Goal: Task Accomplishment & Management: Manage account settings

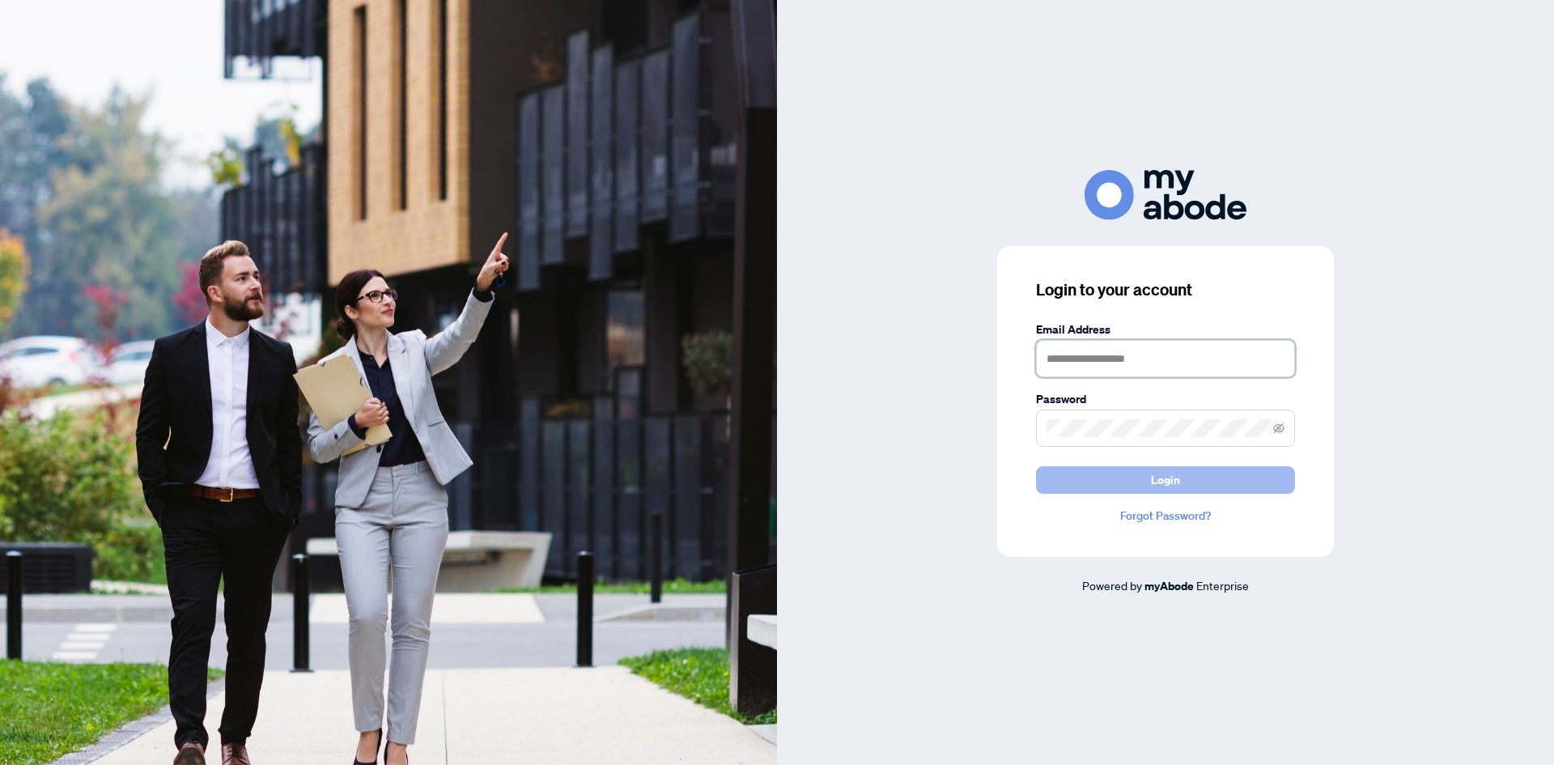
type input "**********"
click at [1191, 482] on button "Login" at bounding box center [1165, 480] width 259 height 28
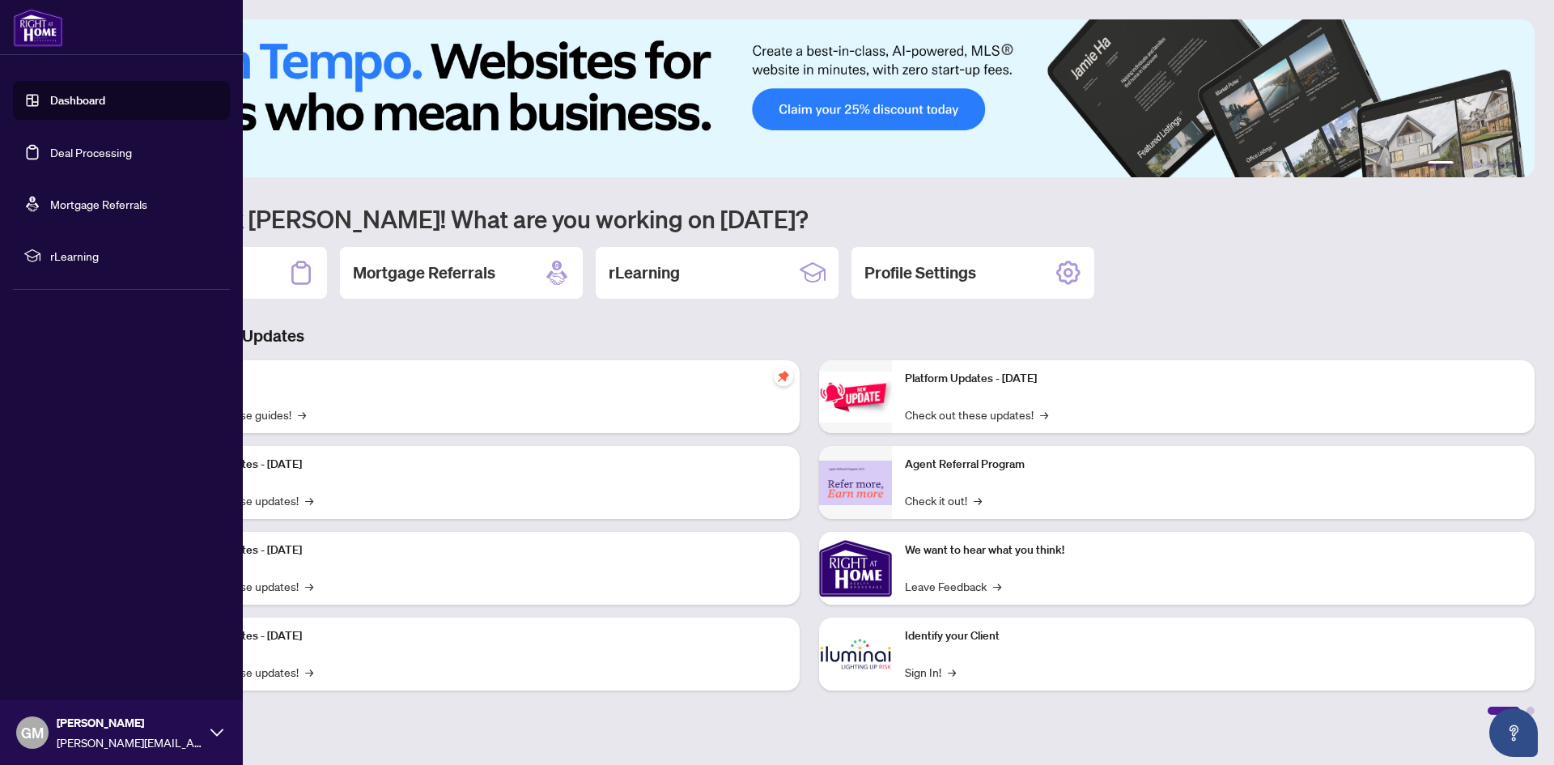
click at [77, 154] on link "Deal Processing" at bounding box center [91, 152] width 82 height 15
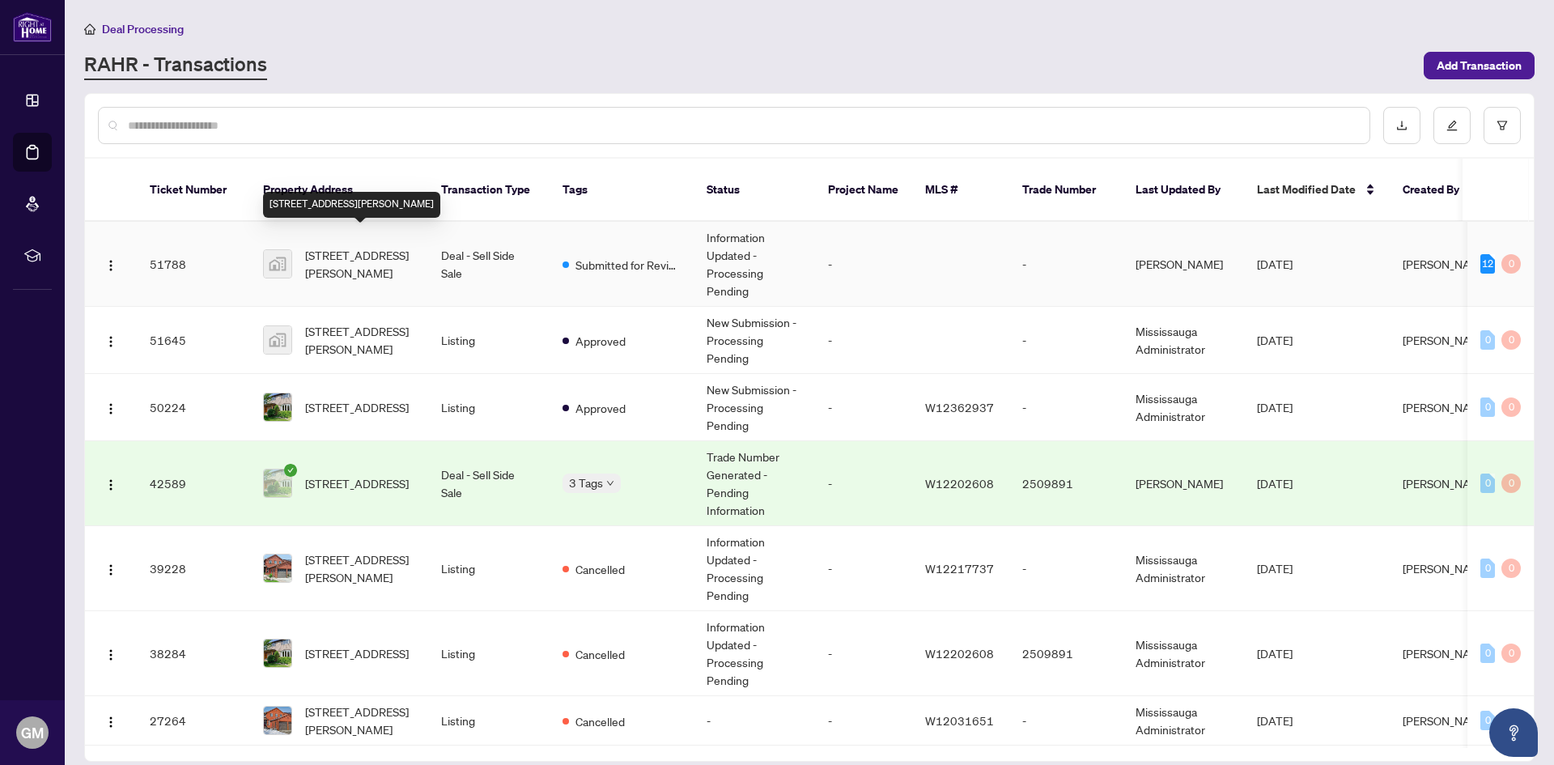
click at [368, 246] on span "[STREET_ADDRESS][PERSON_NAME]" at bounding box center [360, 264] width 110 height 36
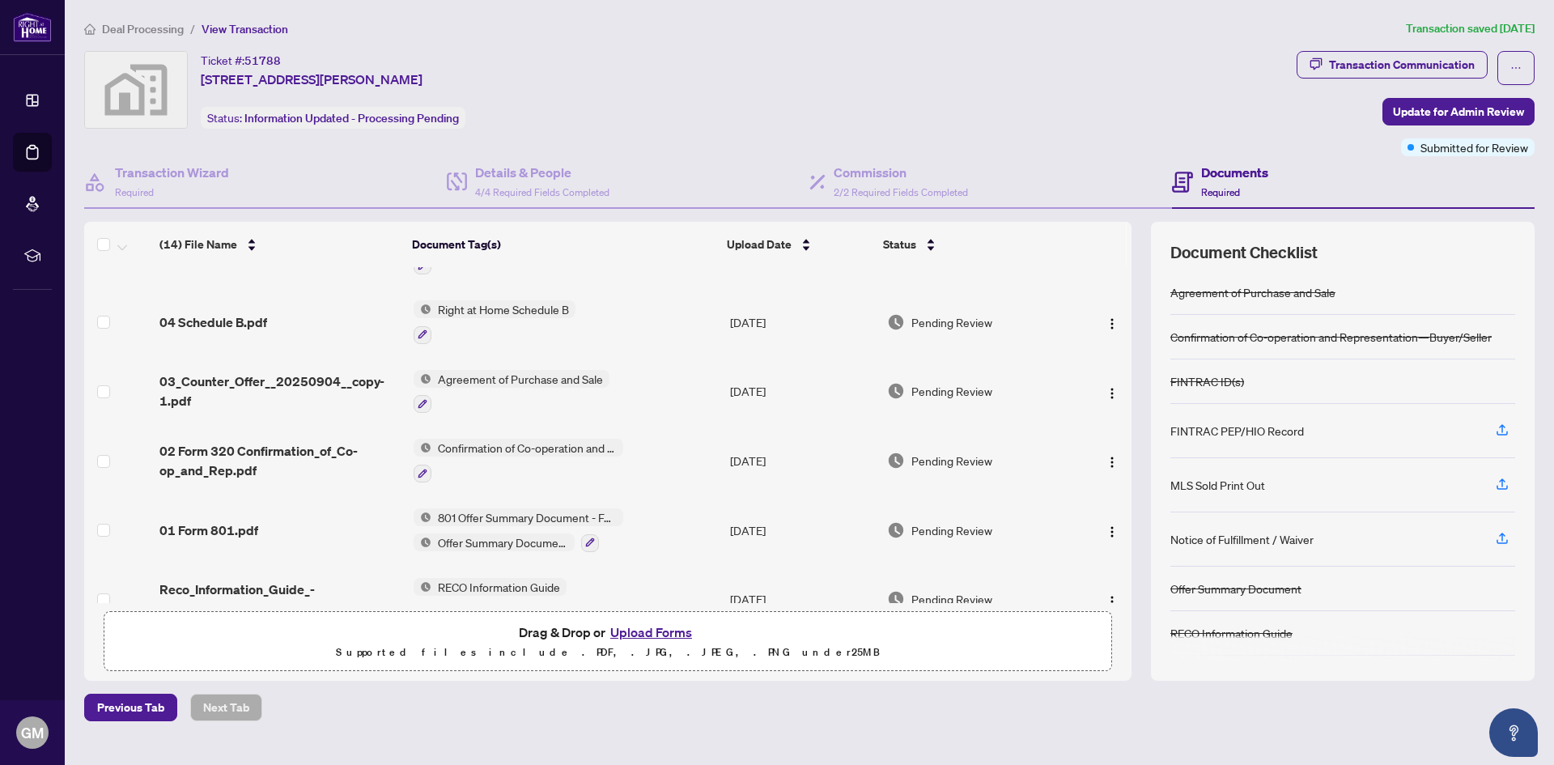
scroll to position [624, 0]
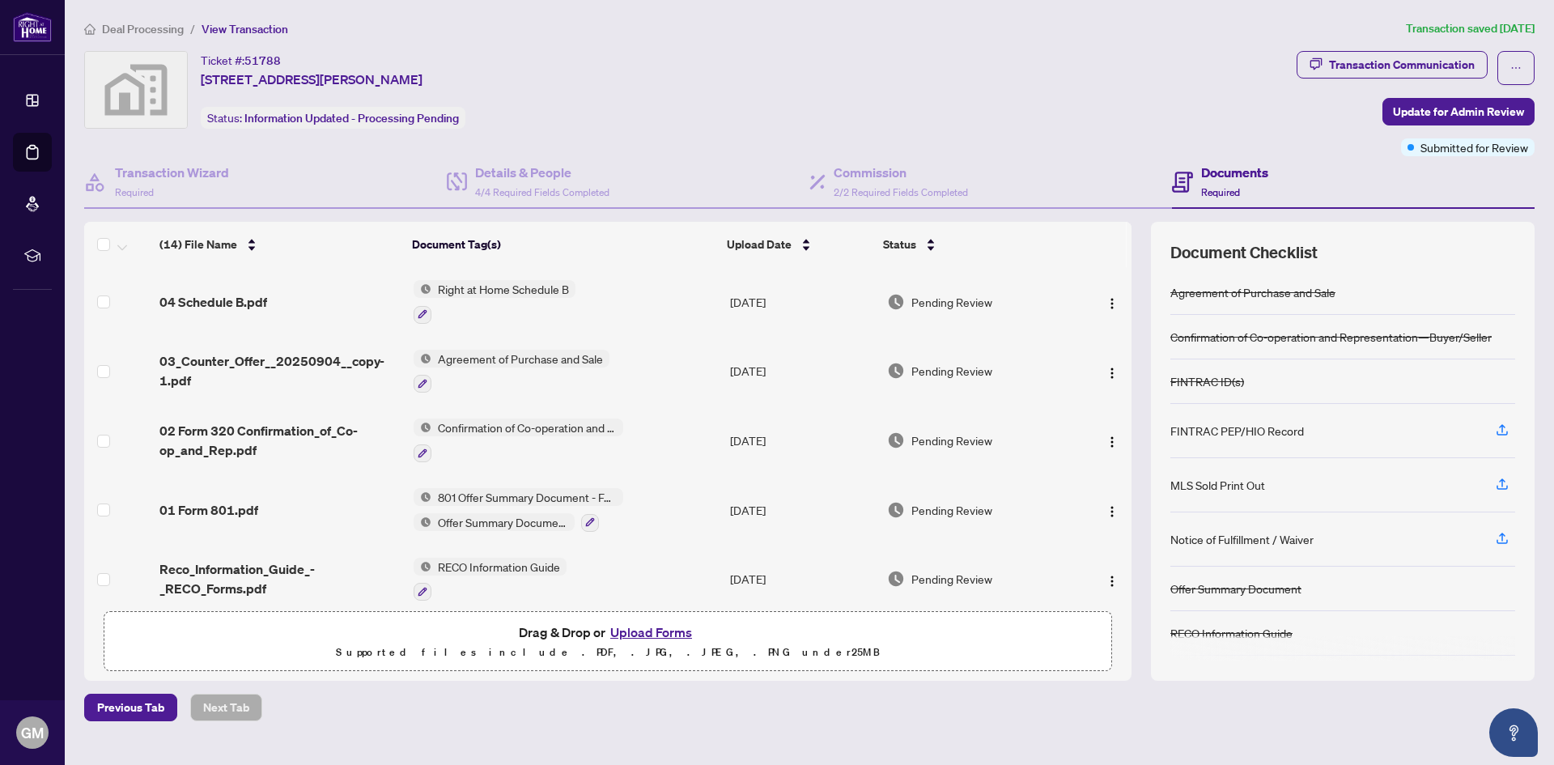
click at [532, 488] on span "801 Offer Summary Document - For use with Agreement of Purchase and Sale" at bounding box center [527, 497] width 192 height 18
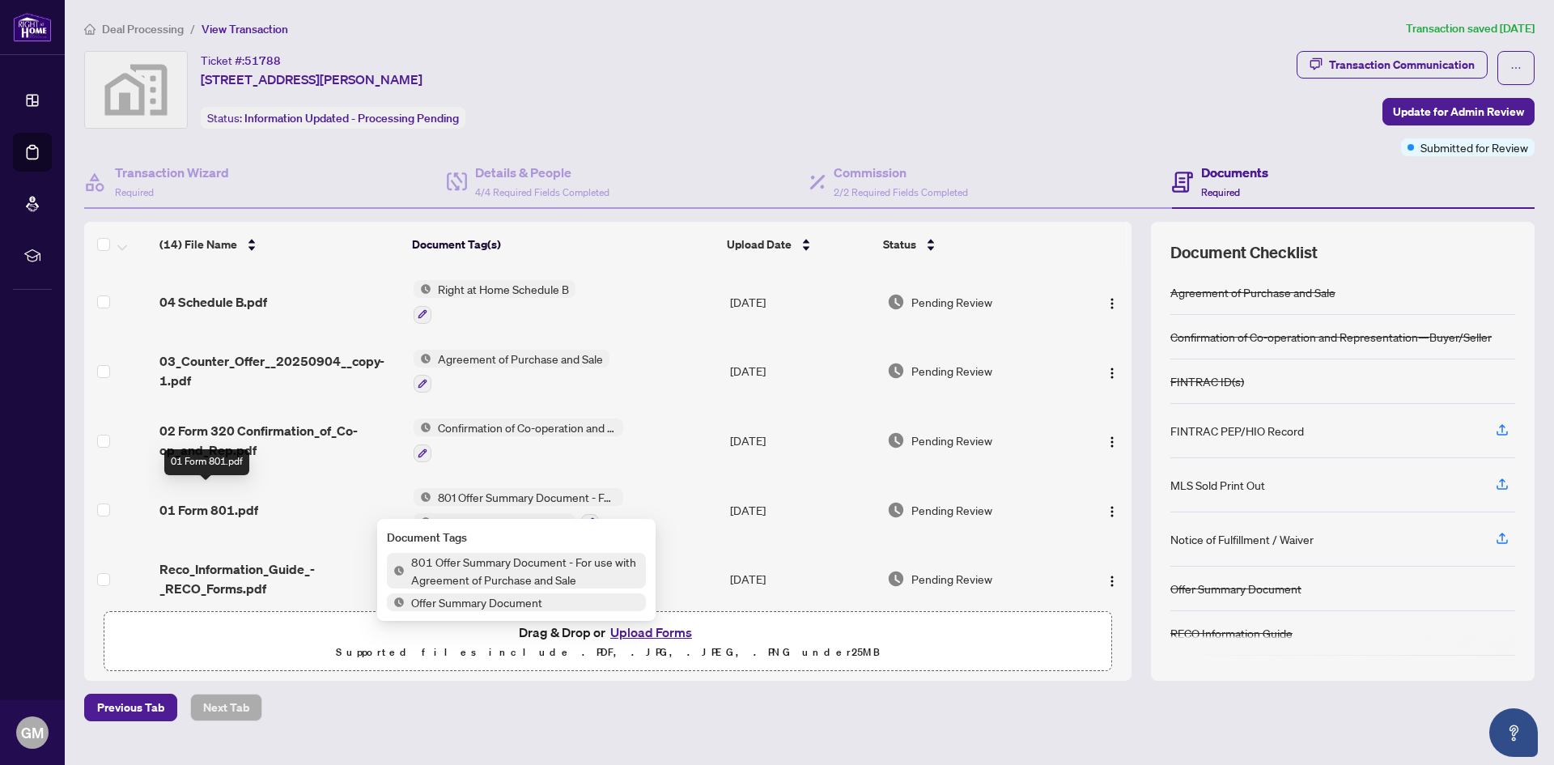
click at [220, 500] on span "01 Form 801.pdf" at bounding box center [208, 509] width 99 height 19
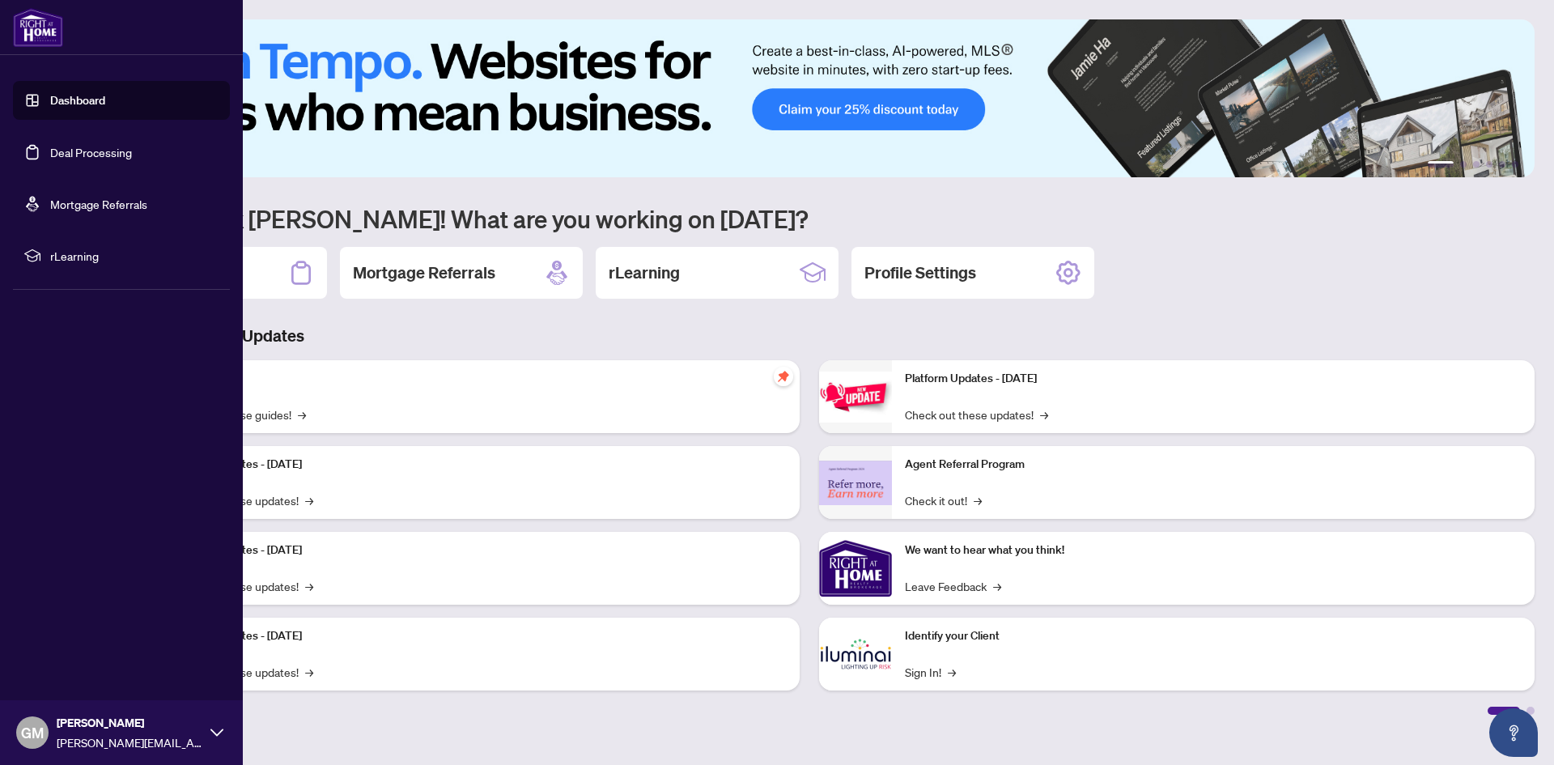
click at [100, 151] on link "Deal Processing" at bounding box center [91, 152] width 82 height 15
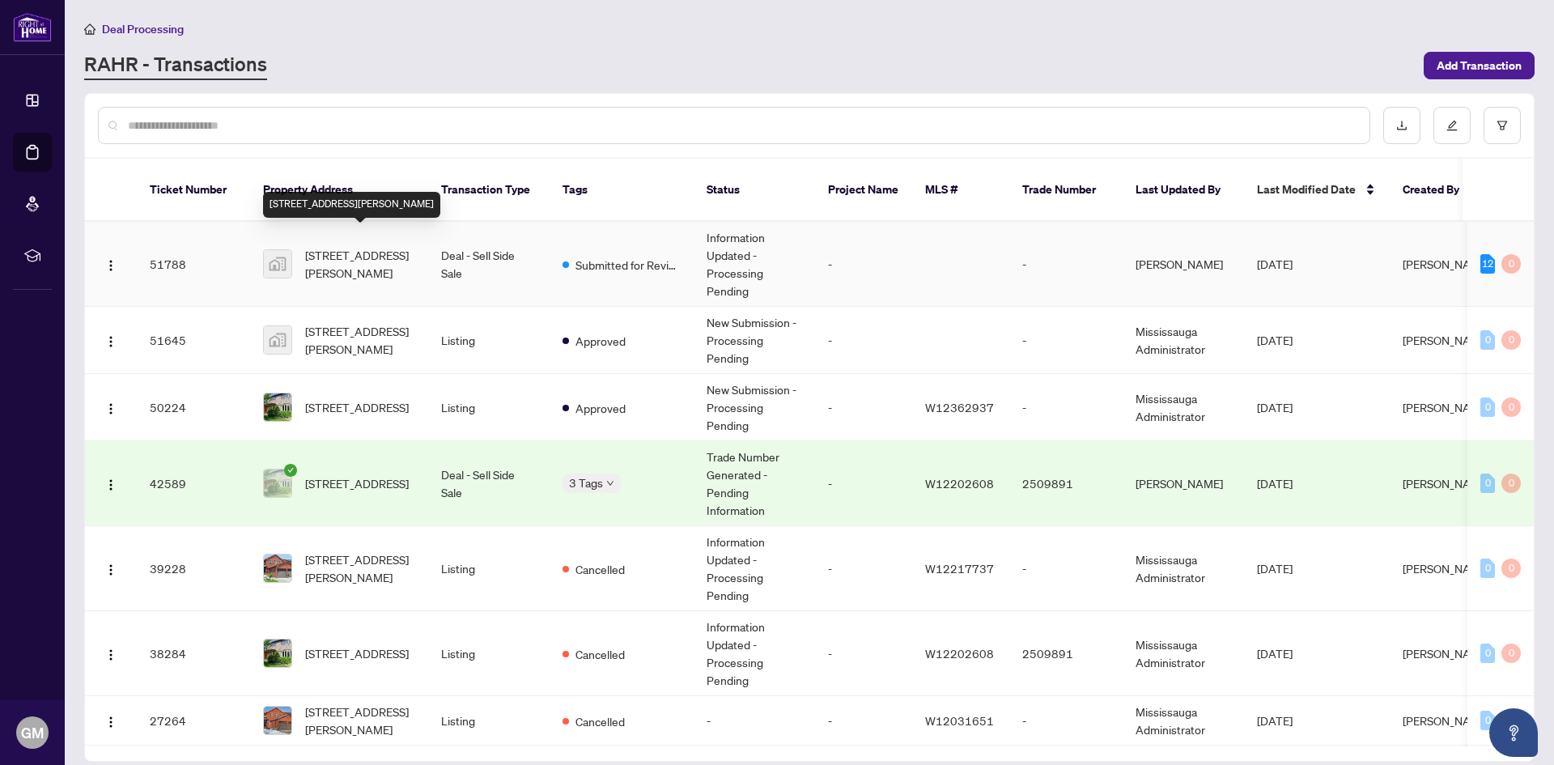
click at [361, 246] on span "[STREET_ADDRESS][PERSON_NAME]" at bounding box center [360, 264] width 110 height 36
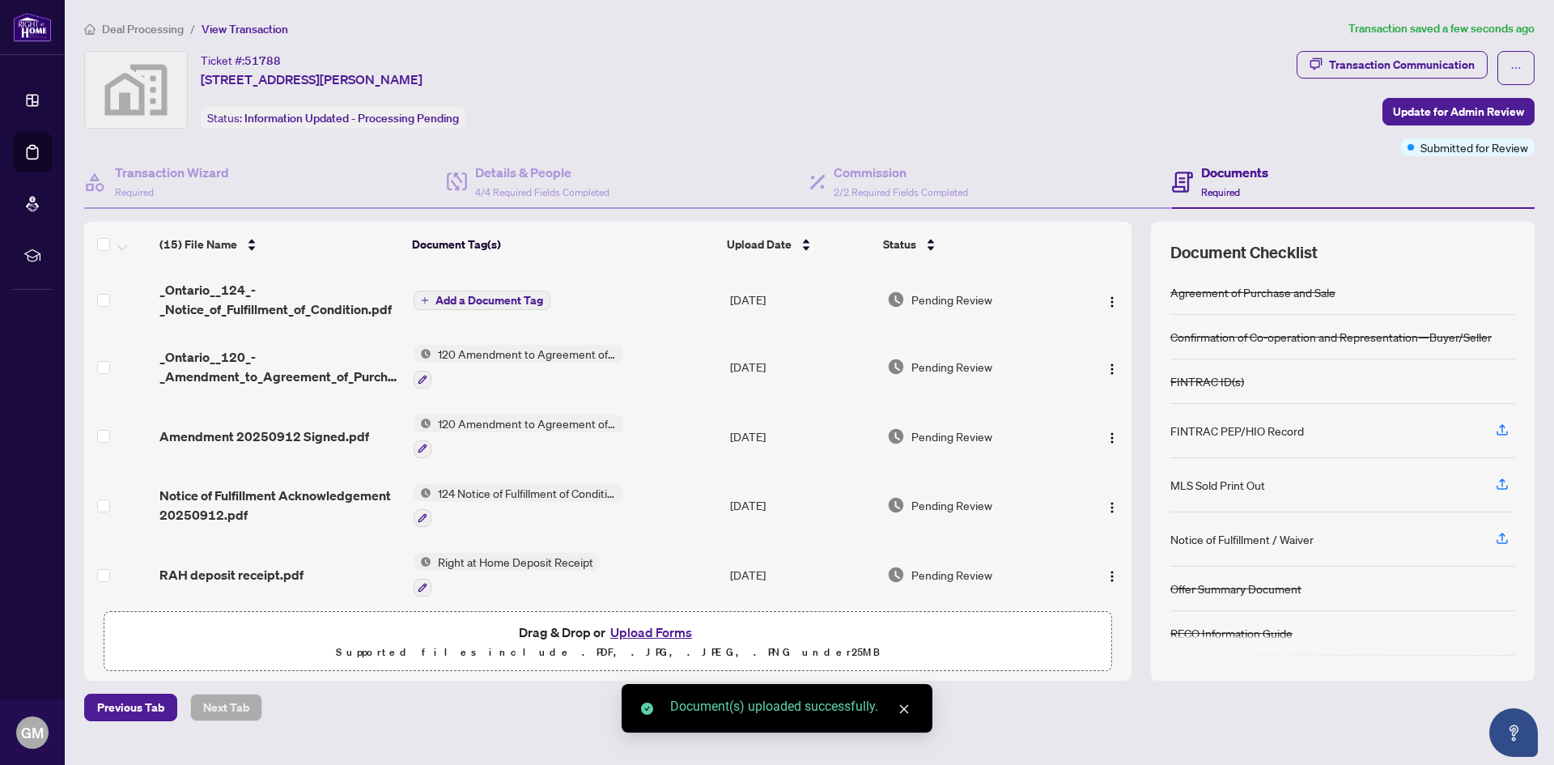
click at [475, 296] on span "Add a Document Tag" at bounding box center [489, 300] width 108 height 11
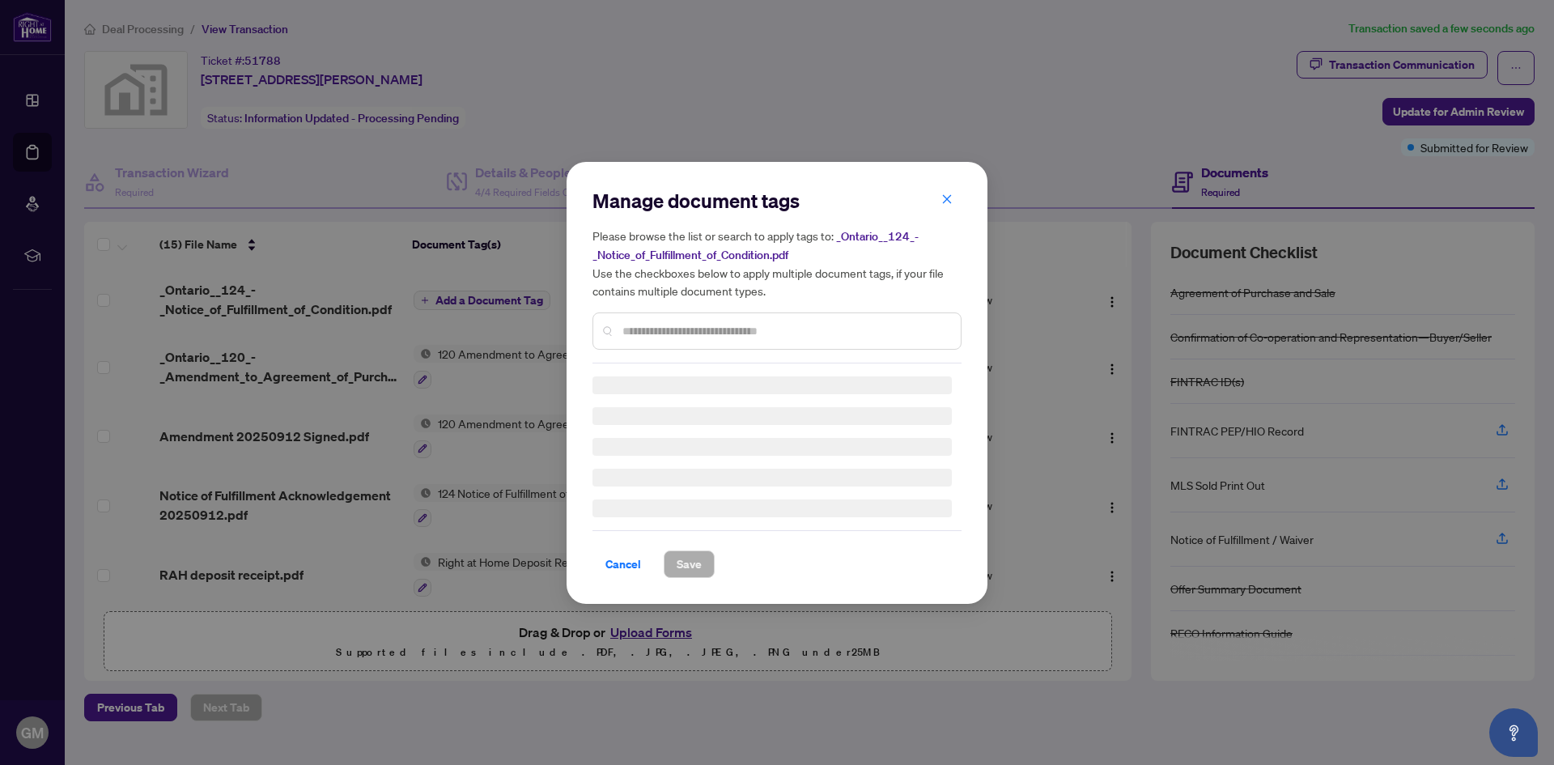
click at [664, 331] on div "Manage document tags Please browse the list or search to apply tags to: _Ontari…" at bounding box center [776, 276] width 369 height 176
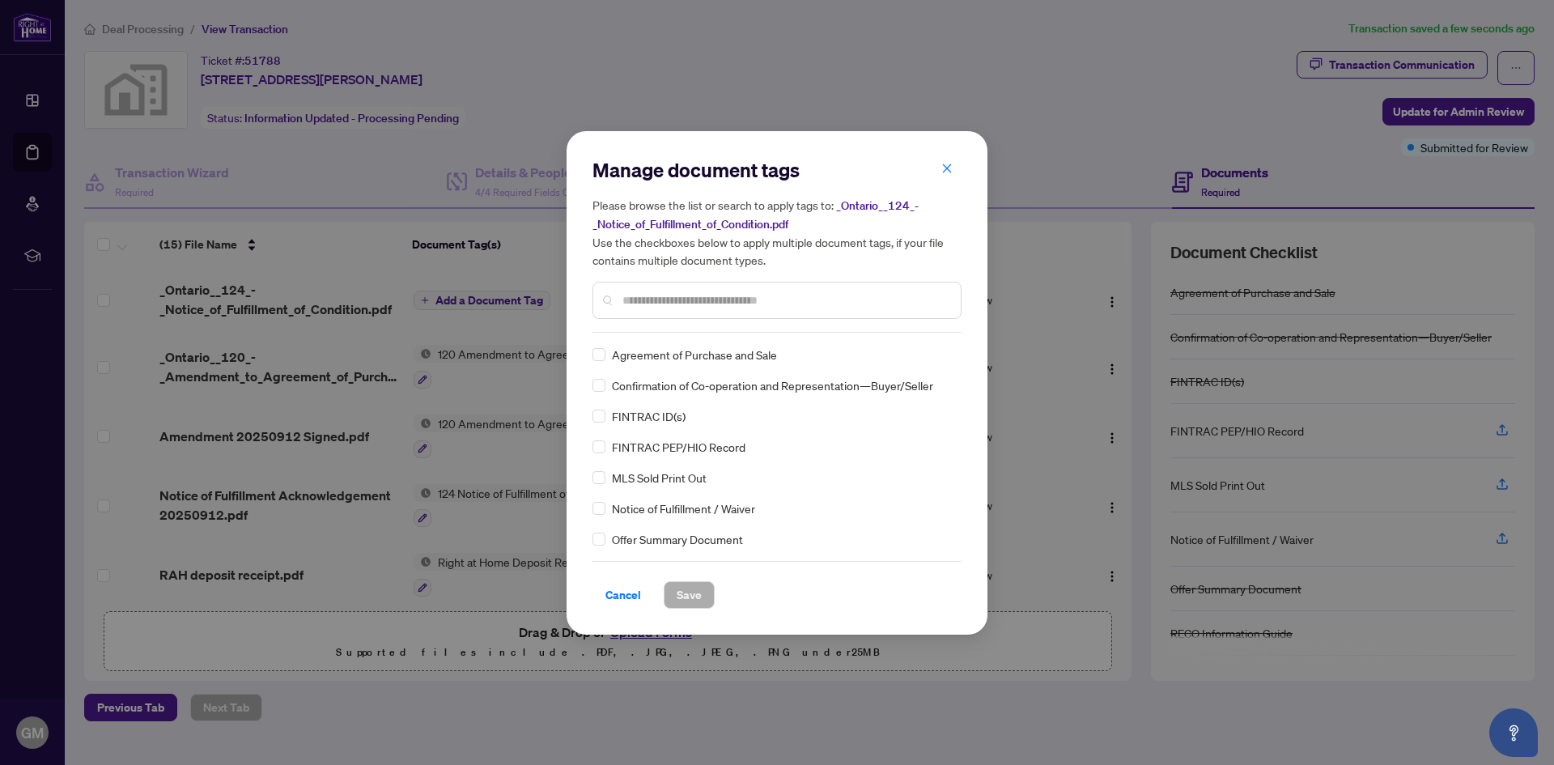
click at [654, 295] on input "text" at bounding box center [784, 300] width 325 height 18
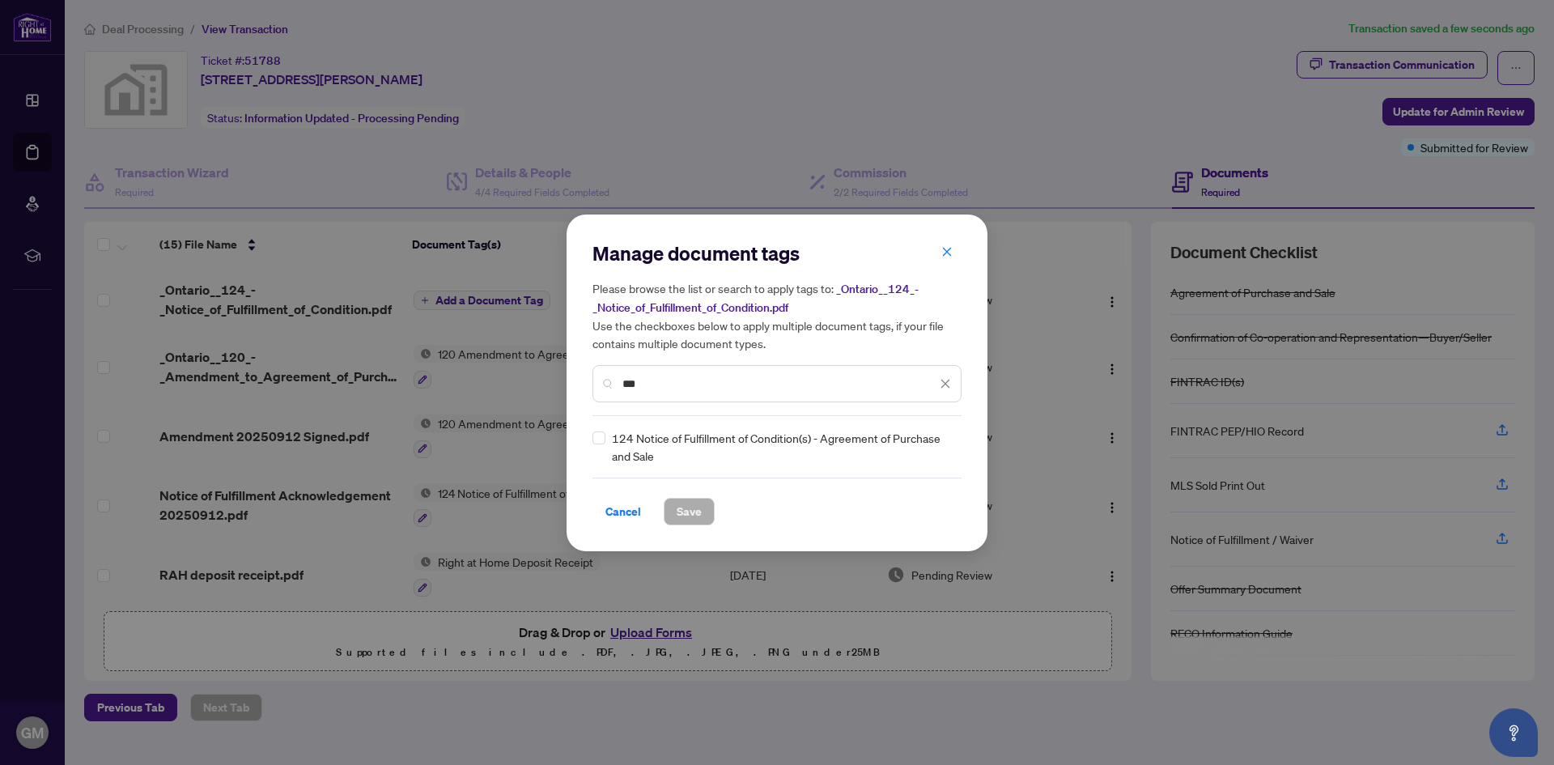
type input "***"
click at [690, 516] on span "Save" at bounding box center [689, 512] width 25 height 26
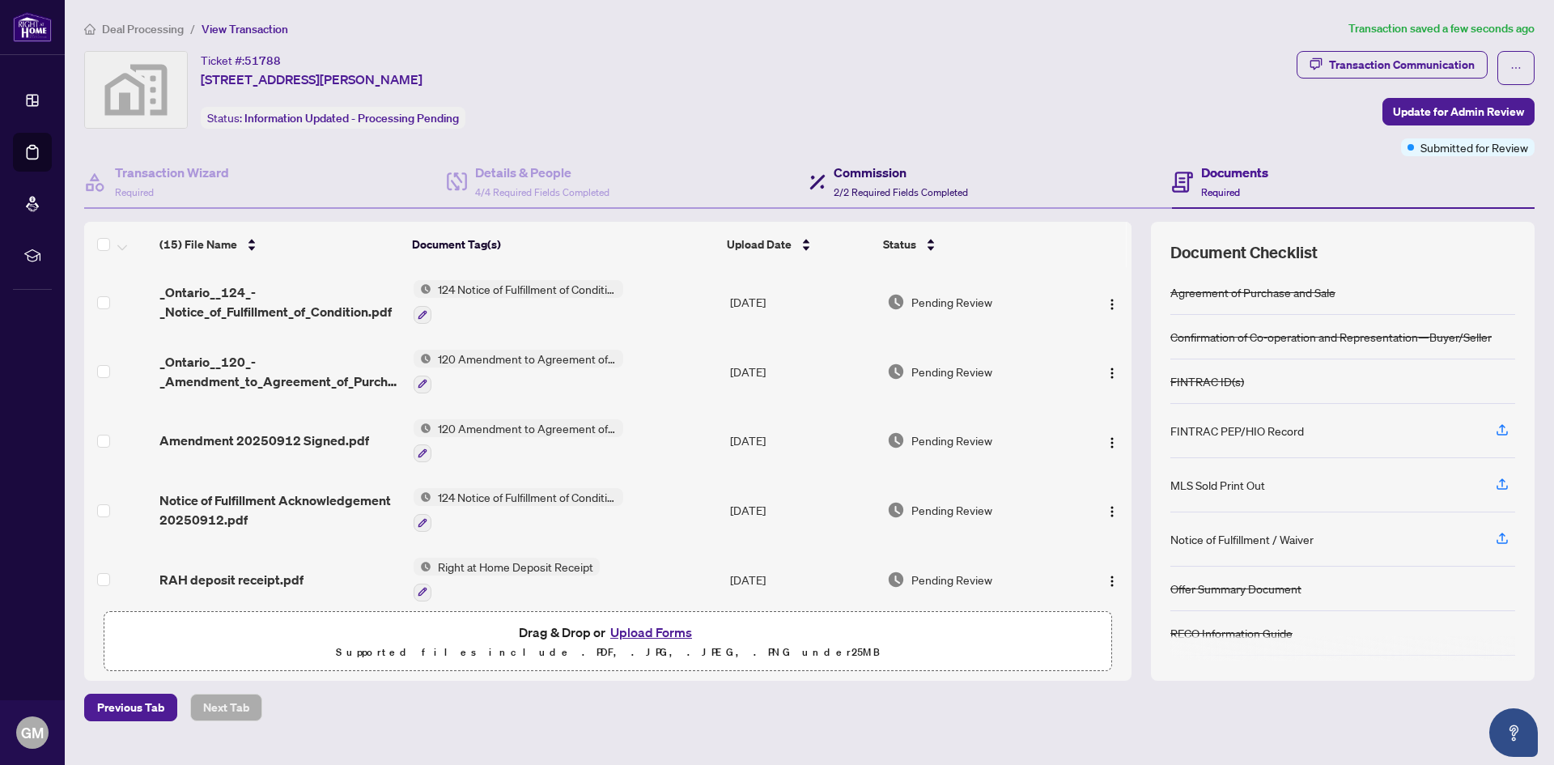
click at [889, 177] on h4 "Commission" at bounding box center [901, 172] width 134 height 19
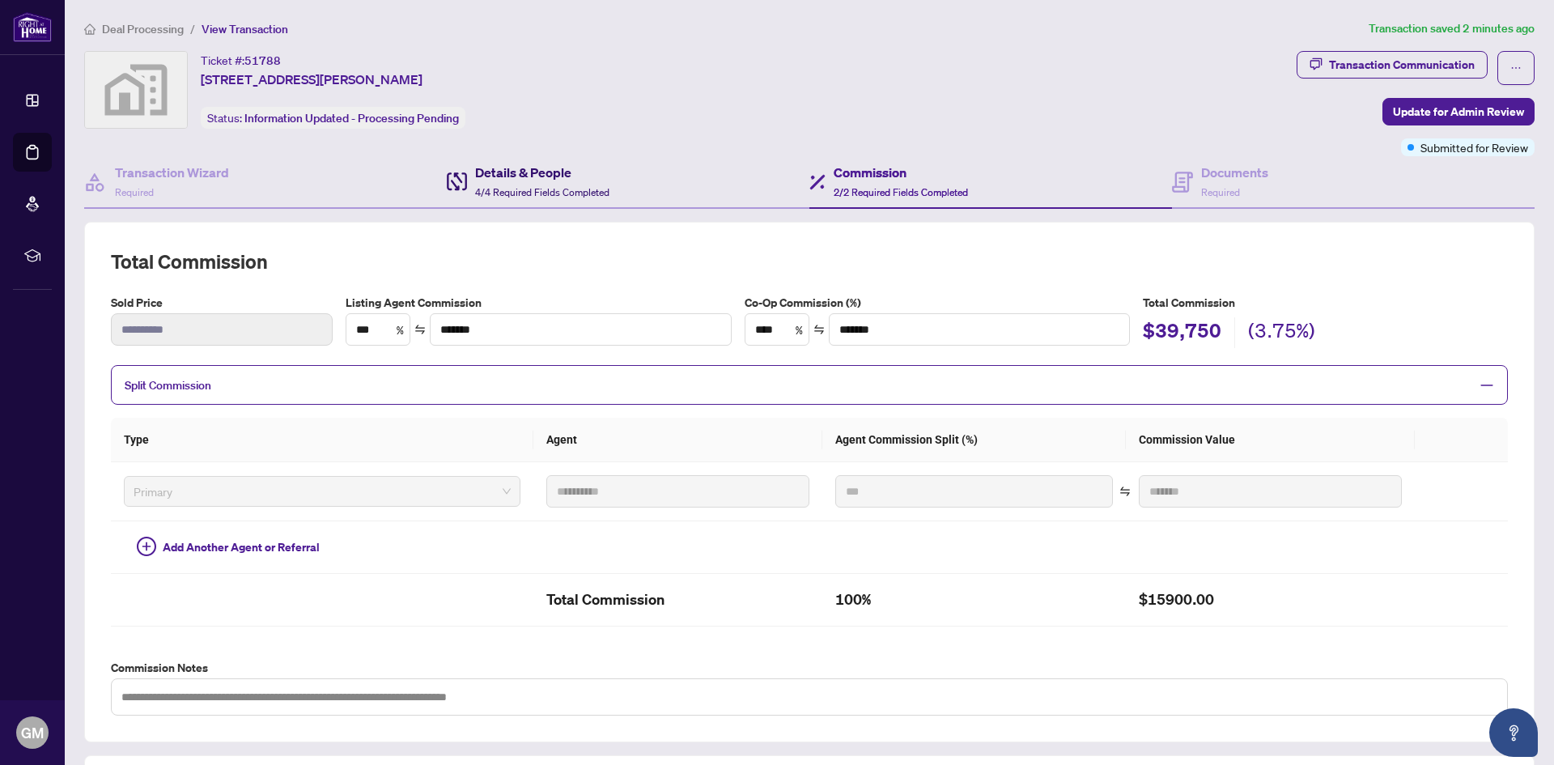
click at [524, 180] on h4 "Details & People" at bounding box center [542, 172] width 134 height 19
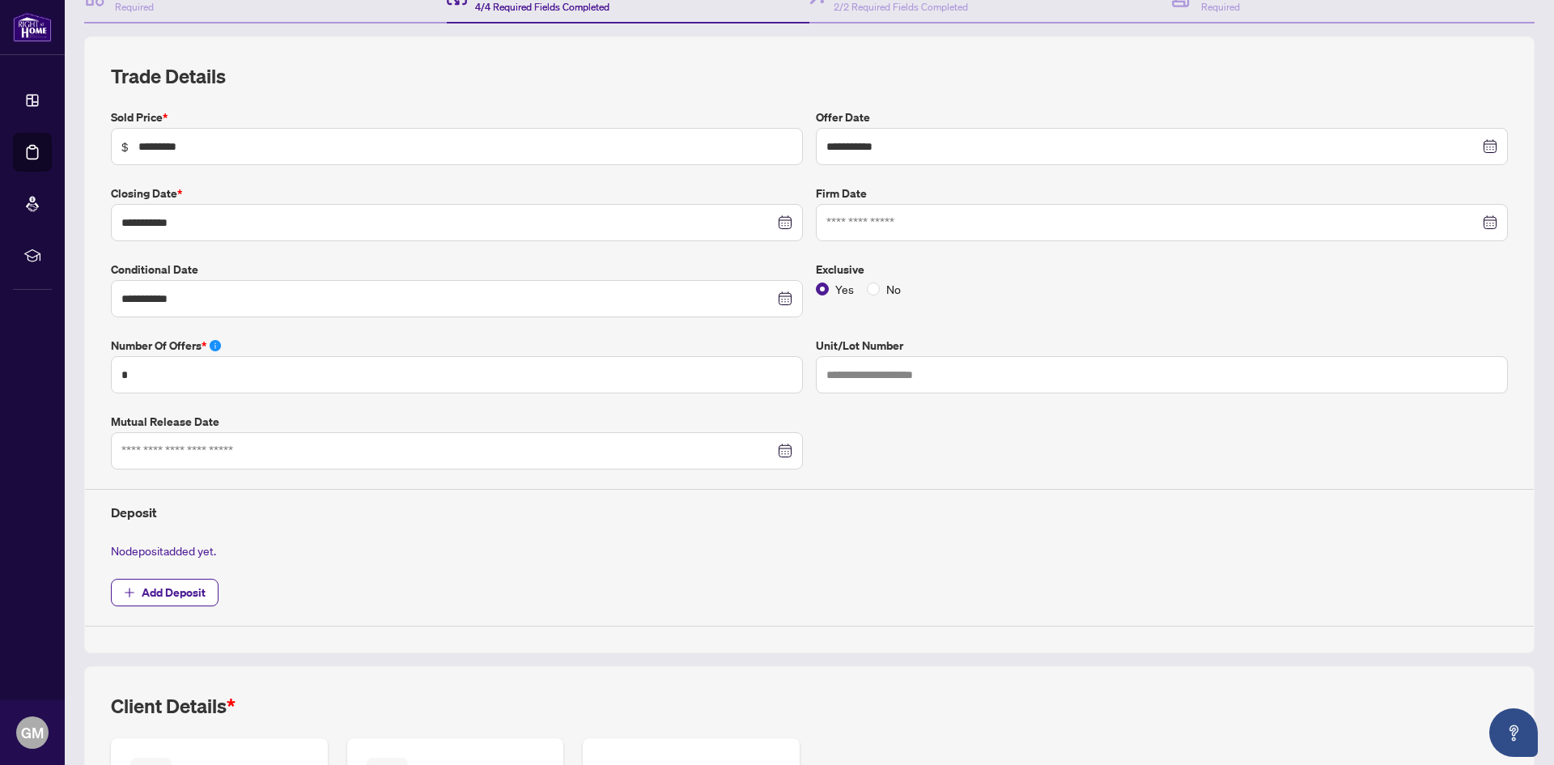
scroll to position [159, 0]
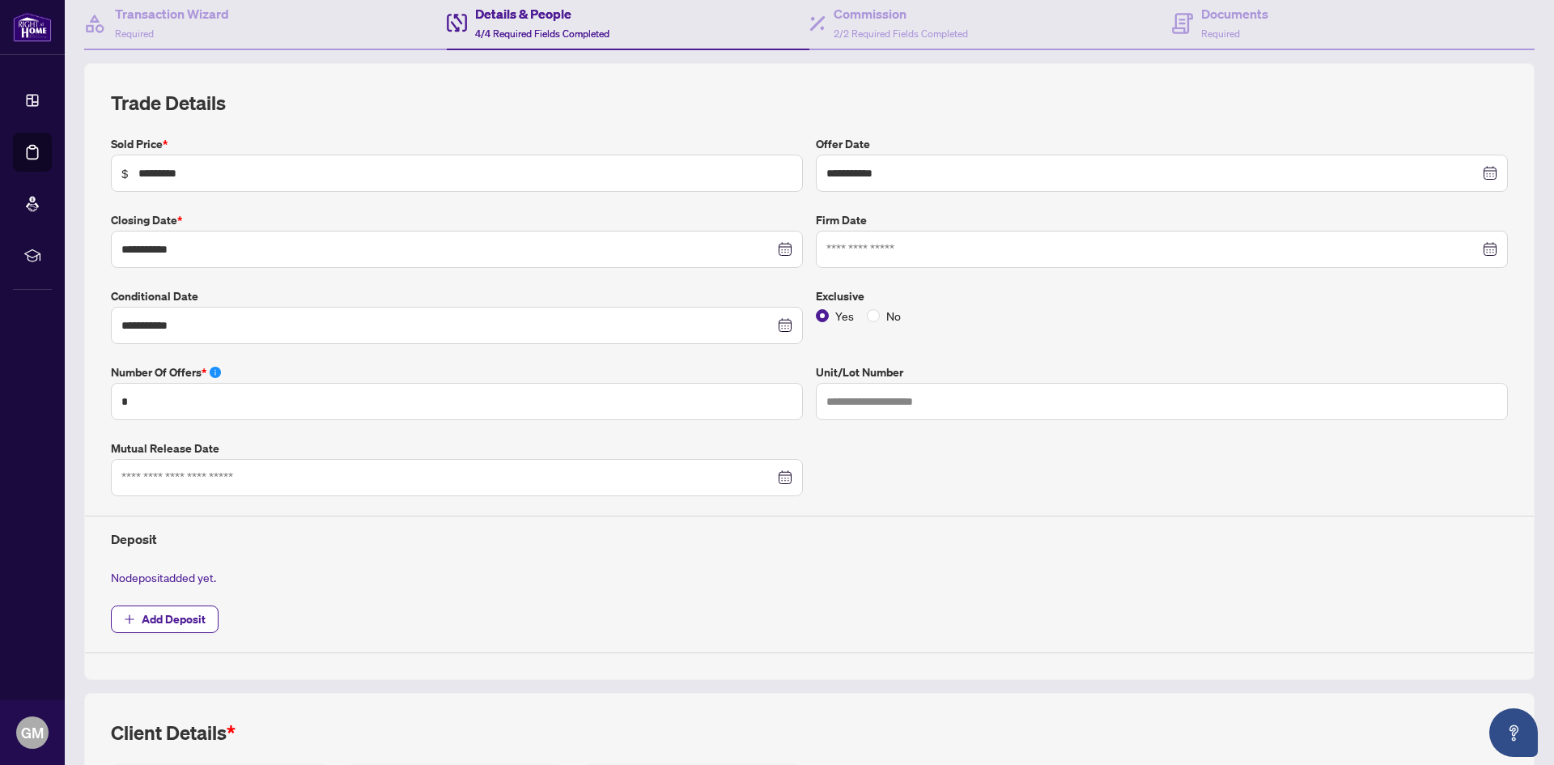
click at [1485, 240] on div at bounding box center [1162, 249] width 692 height 37
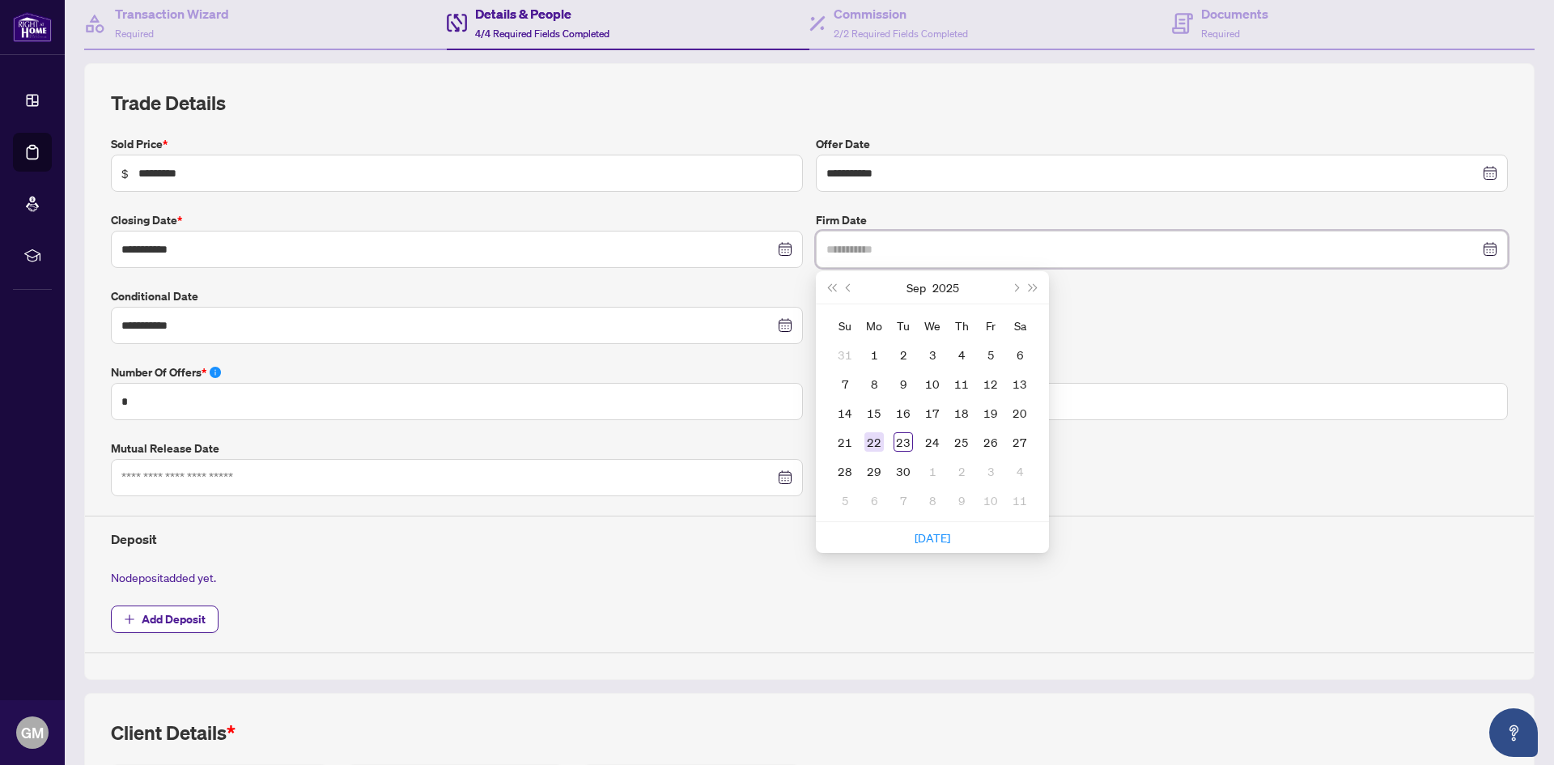
type input "**********"
click at [868, 439] on div "22" at bounding box center [873, 441] width 19 height 19
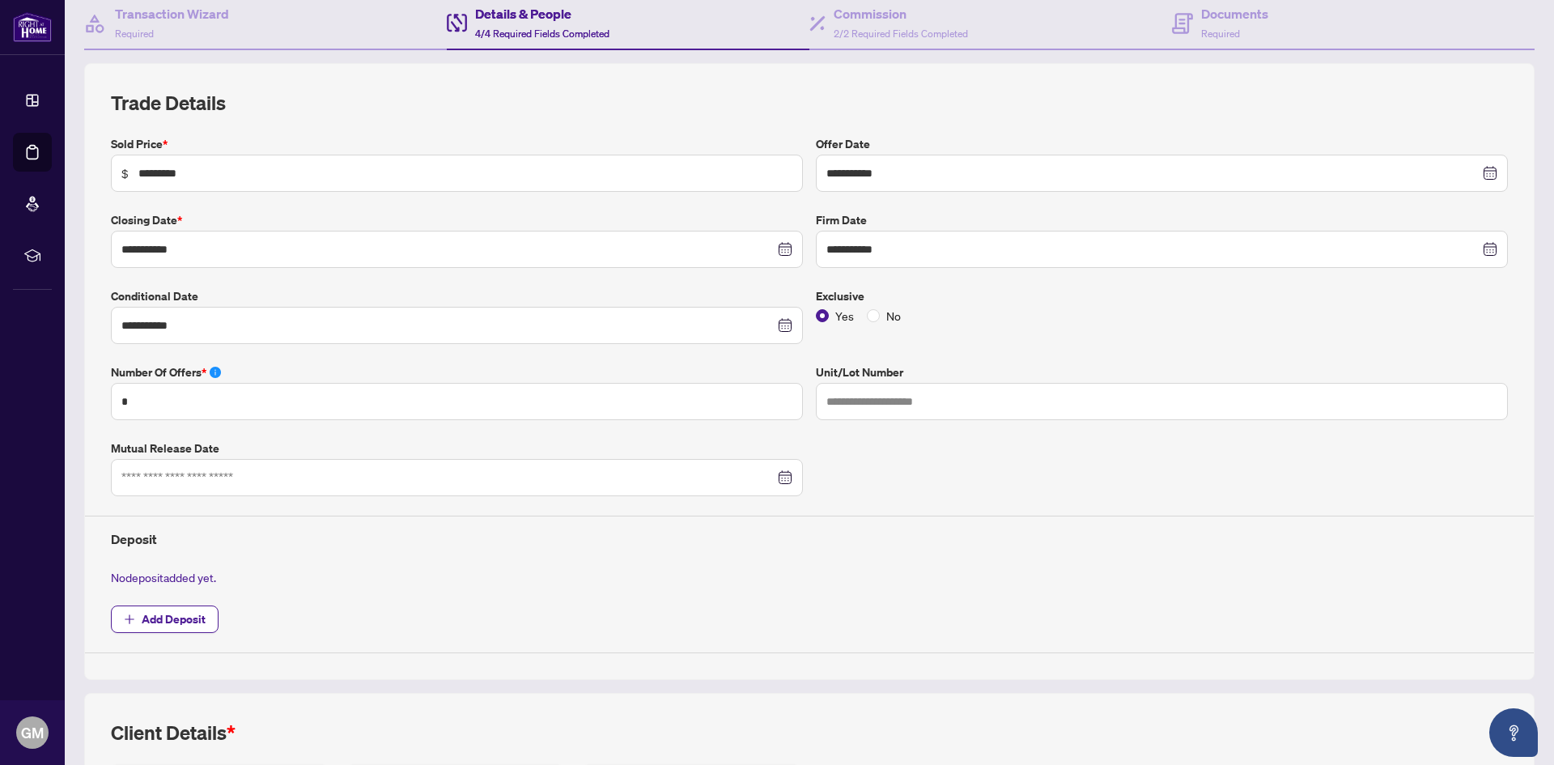
scroll to position [0, 0]
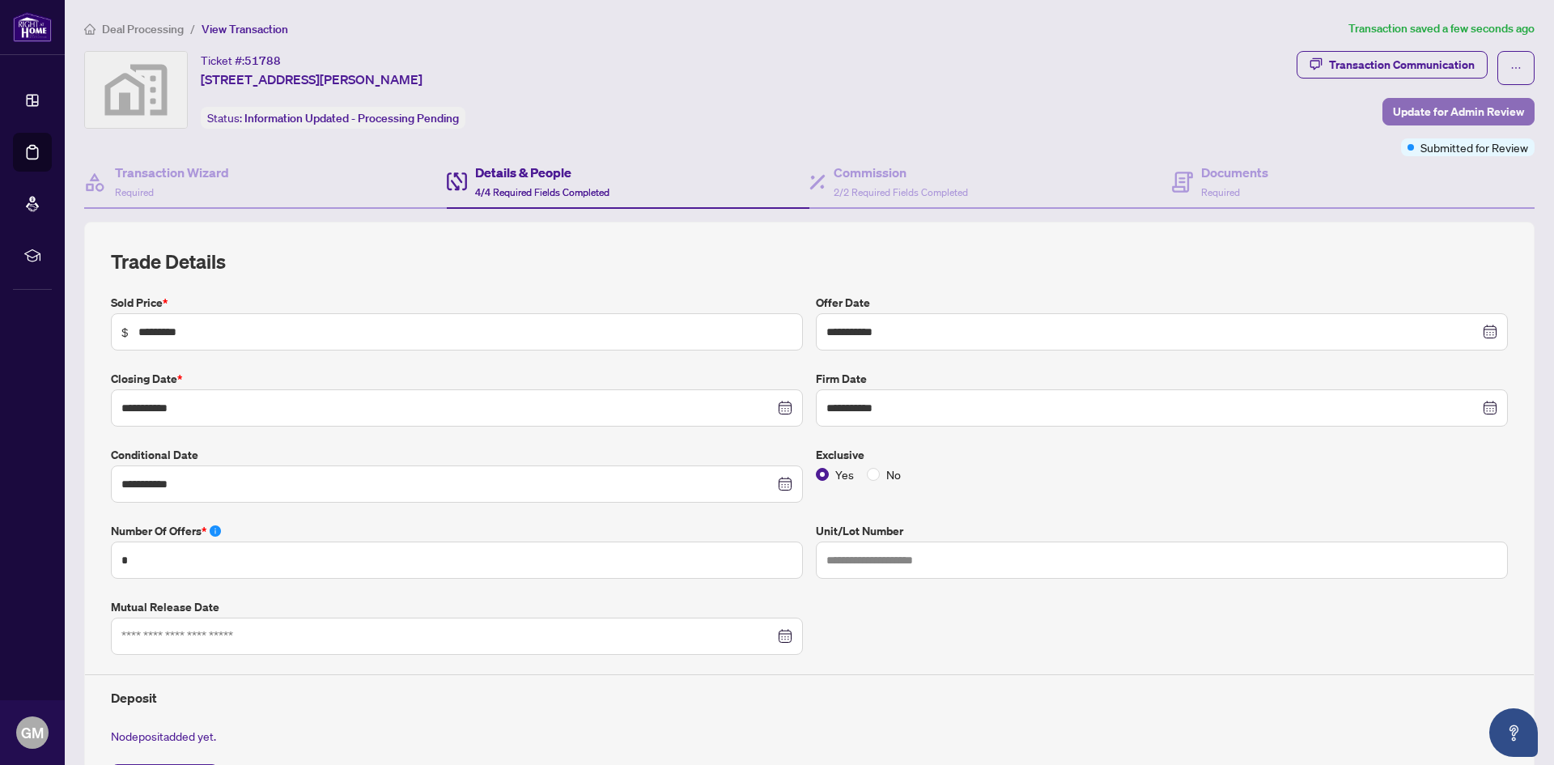
click at [1416, 109] on span "Update for Admin Review" at bounding box center [1458, 112] width 131 height 26
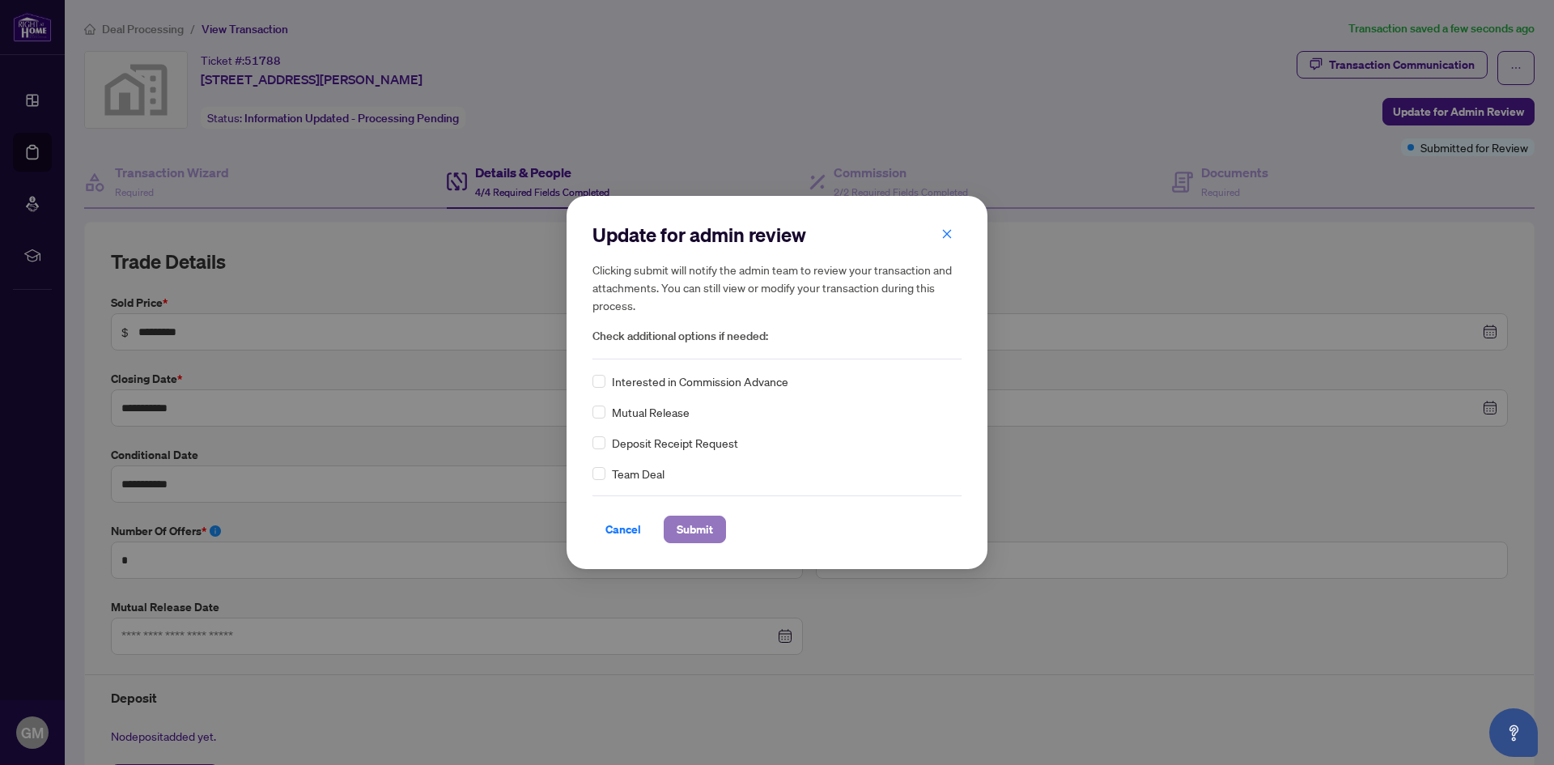
click at [692, 532] on span "Submit" at bounding box center [695, 529] width 36 height 26
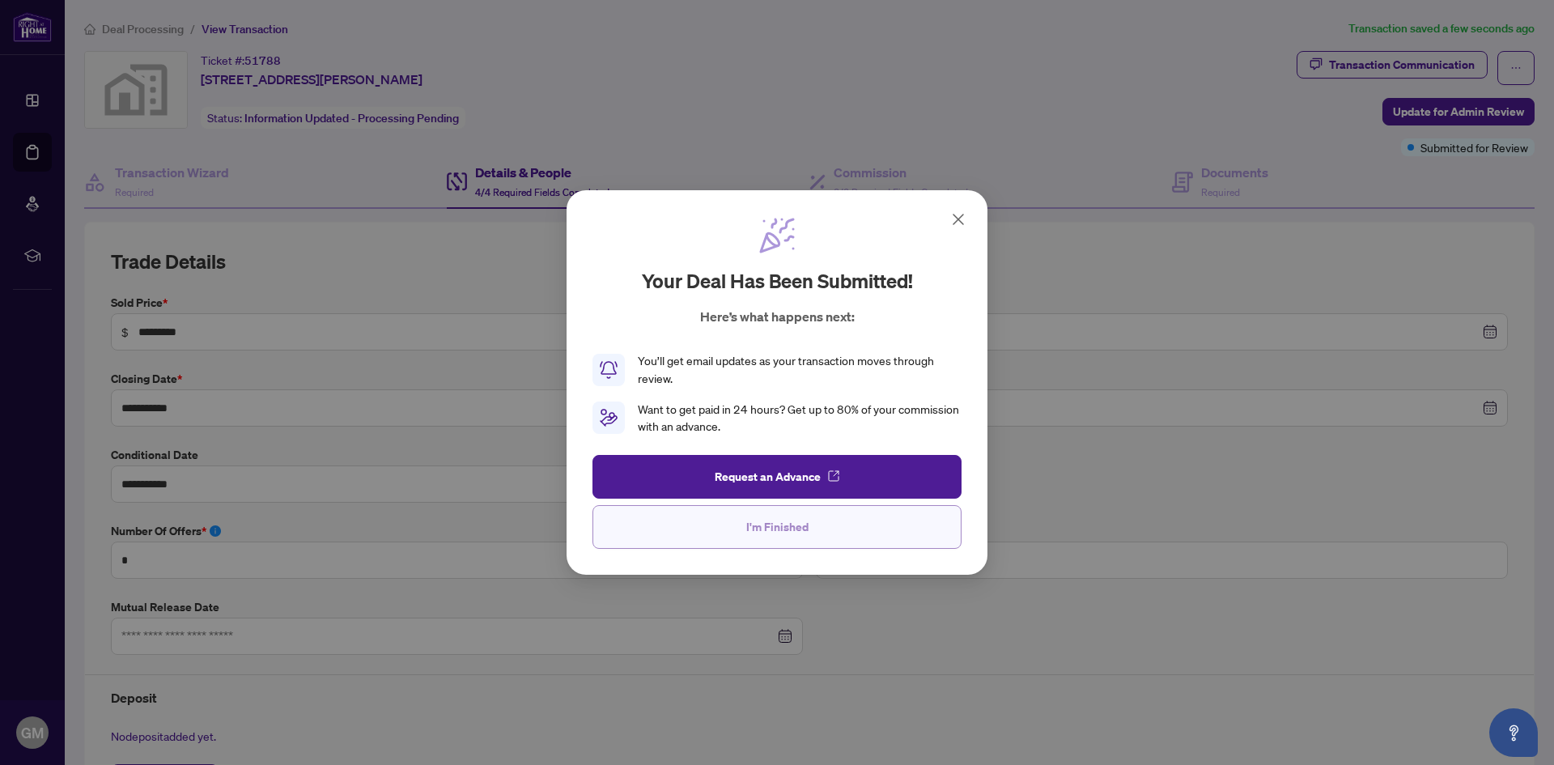
click at [755, 537] on span "I'm Finished" at bounding box center [777, 527] width 62 height 26
